Goal: Find contact information: Find contact information

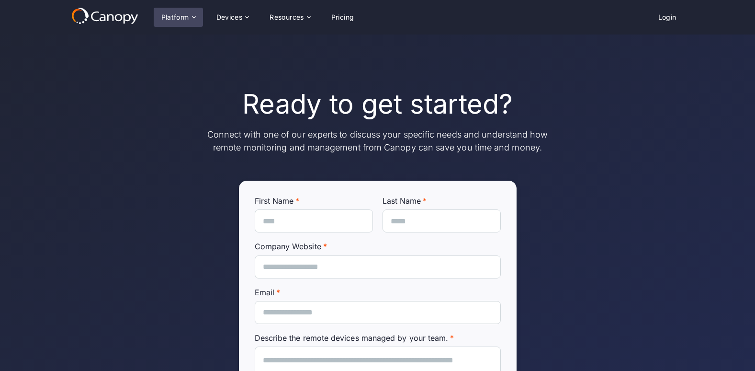
click at [179, 16] on div "Platform" at bounding box center [175, 17] width 28 height 7
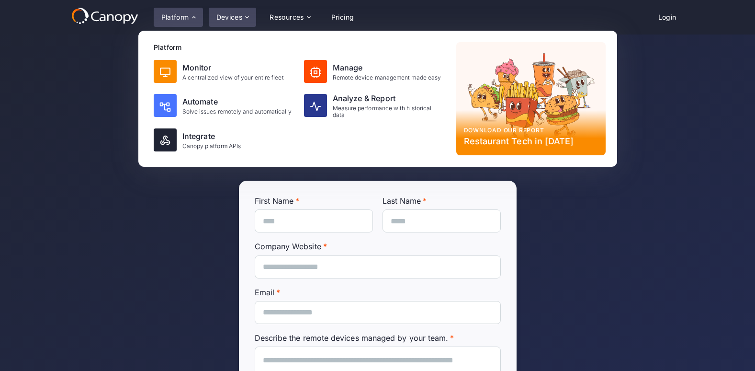
click at [238, 15] on div "Devices" at bounding box center [230, 17] width 26 height 7
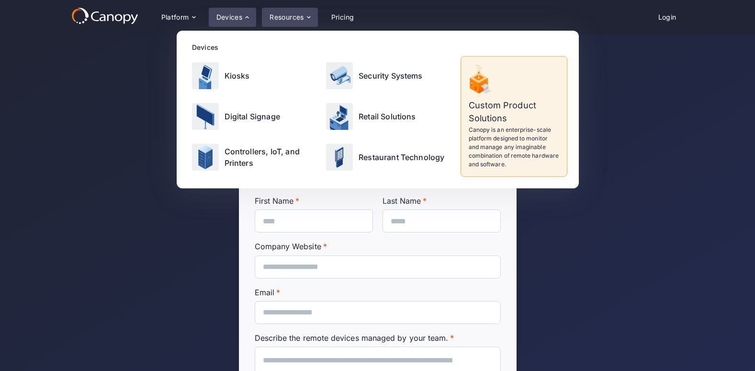
click at [287, 15] on div "Resources" at bounding box center [287, 17] width 34 height 7
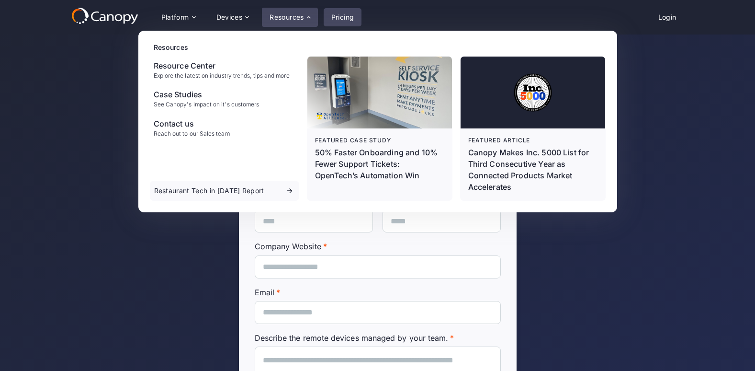
click at [340, 16] on link "Pricing" at bounding box center [343, 17] width 38 height 18
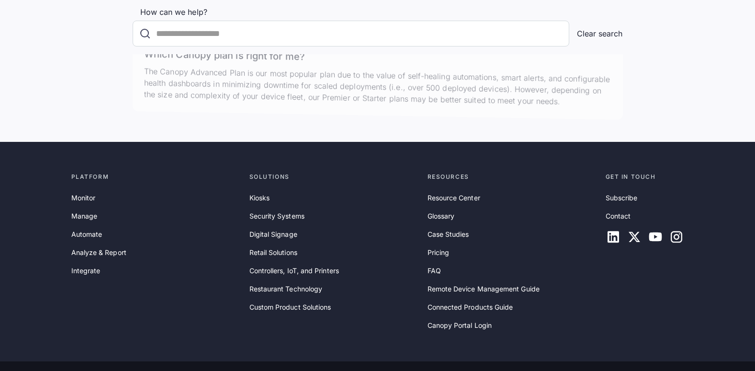
scroll to position [3113, 0]
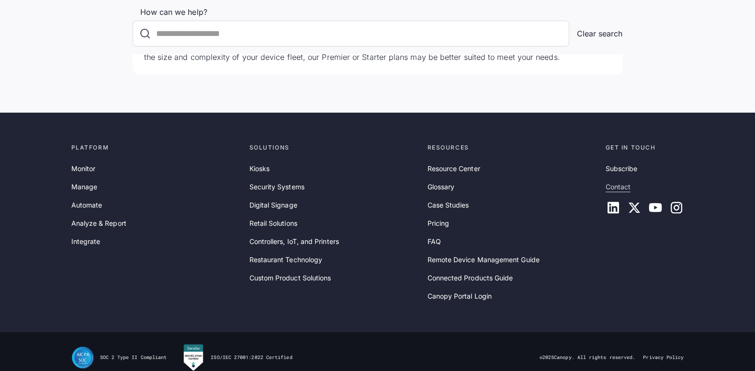
click at [621, 182] on link "Contact" at bounding box center [618, 187] width 25 height 11
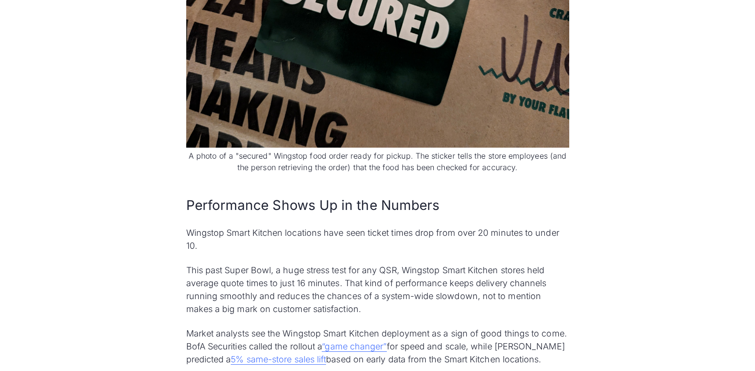
scroll to position [1725, 0]
